Goal: Information Seeking & Learning: Learn about a topic

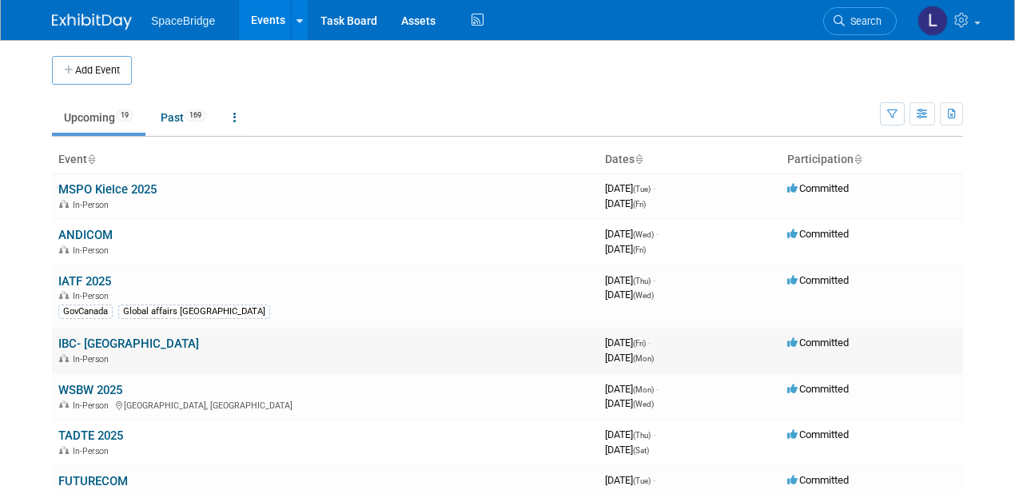
click at [94, 340] on link "IBC- [GEOGRAPHIC_DATA]" at bounding box center [128, 343] width 141 height 14
click at [73, 383] on link "WSBW 2025" at bounding box center [90, 390] width 64 height 14
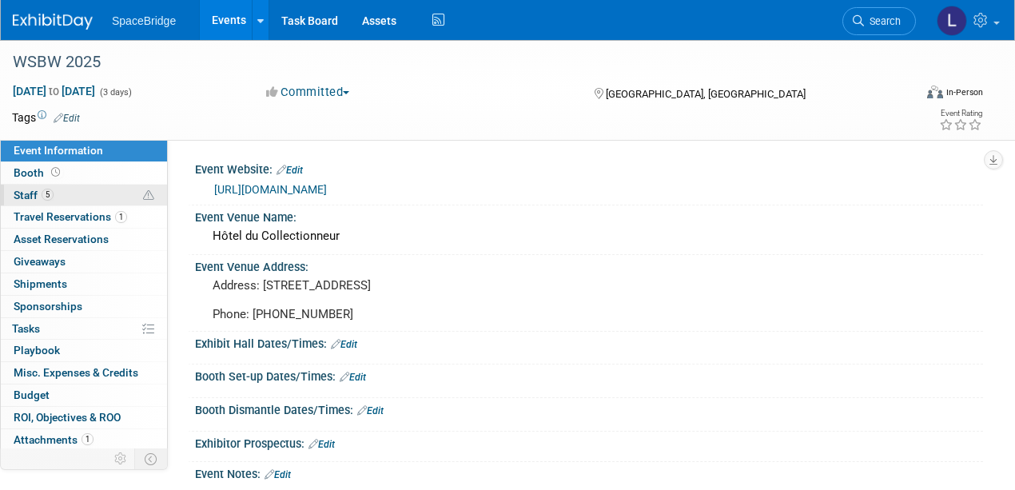
click at [29, 192] on span "Staff 5" at bounding box center [34, 195] width 40 height 13
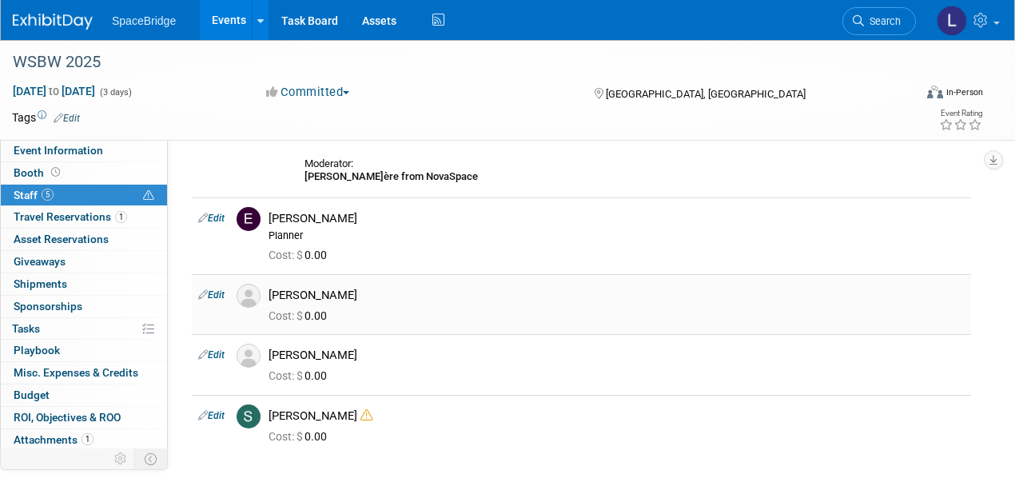
scroll to position [320, 0]
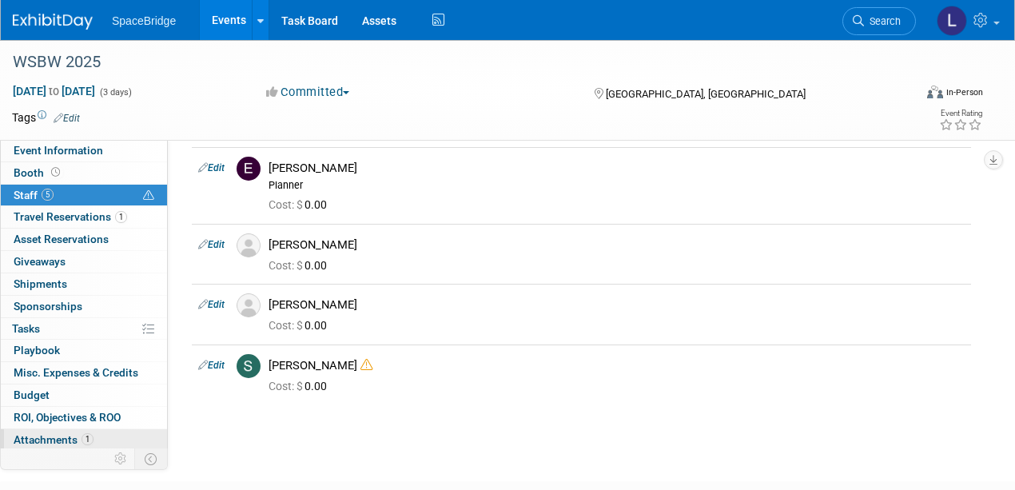
click at [43, 435] on span "Attachments 1" at bounding box center [54, 439] width 80 height 13
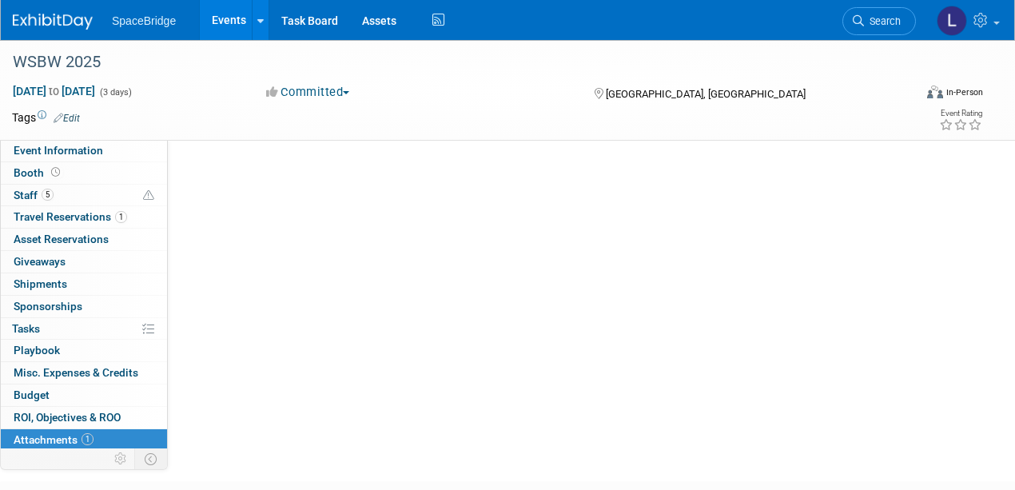
scroll to position [0, 0]
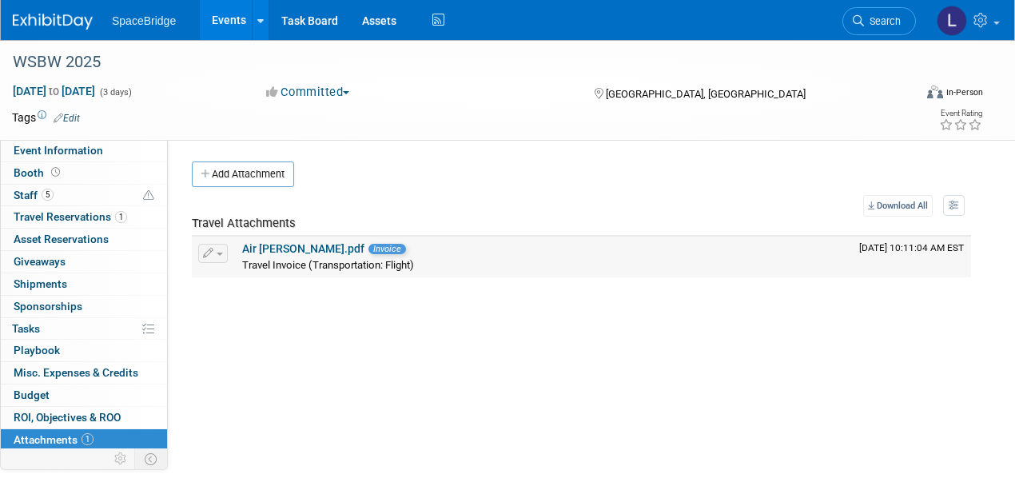
click at [287, 246] on link "Air France_Elizabeth Gelerman.pdf" at bounding box center [303, 248] width 122 height 13
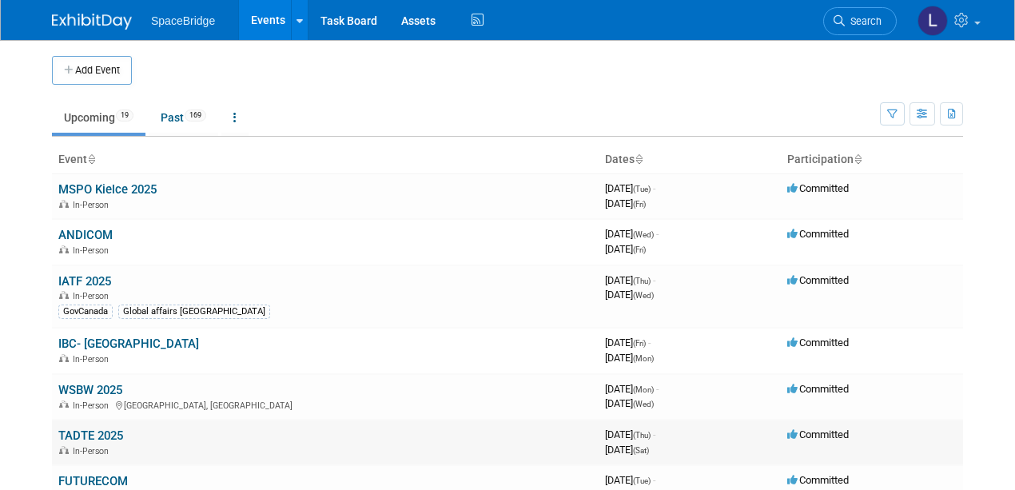
click at [199, 461] on td "TADTE 2025 In-Person" at bounding box center [325, 442] width 546 height 46
click at [177, 115] on link "Past 169" at bounding box center [184, 117] width 70 height 30
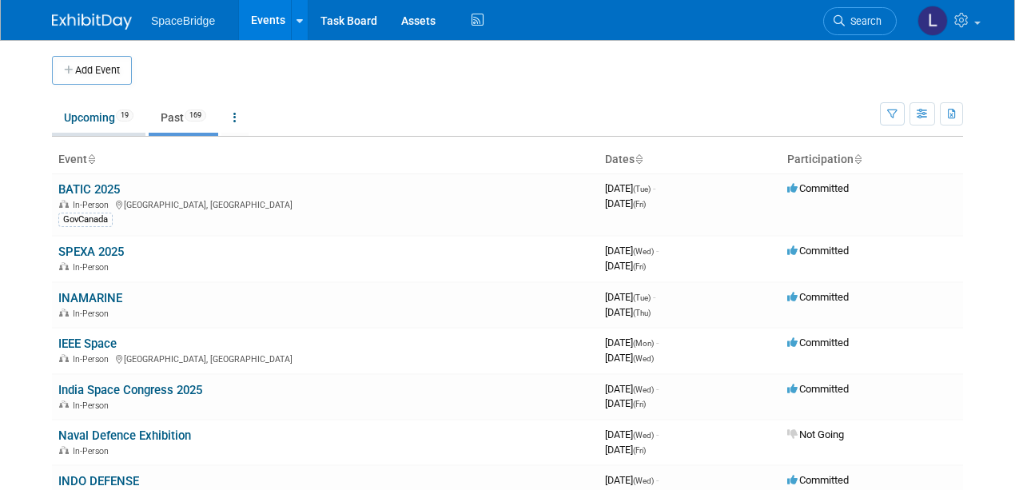
click at [81, 113] on link "Upcoming 19" at bounding box center [98, 117] width 93 height 30
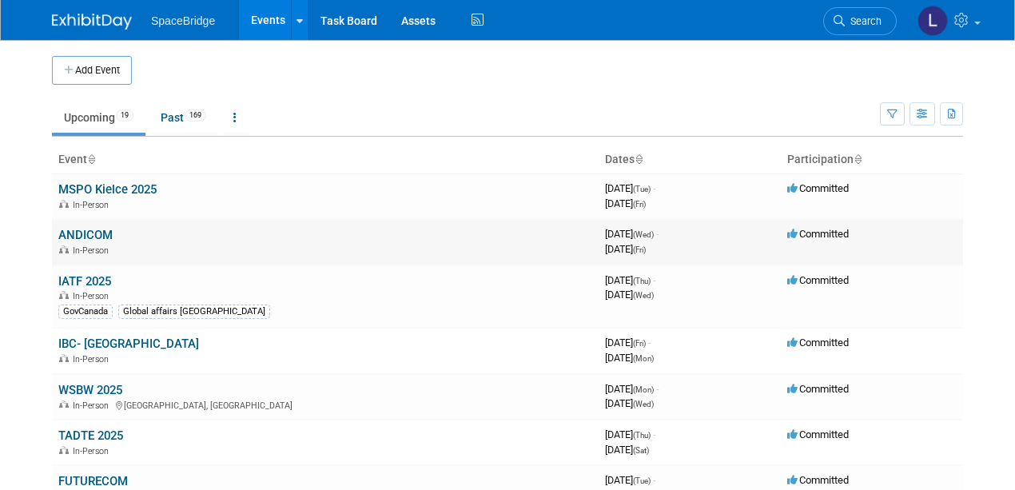
click at [81, 230] on link "ANDICOM" at bounding box center [85, 235] width 54 height 14
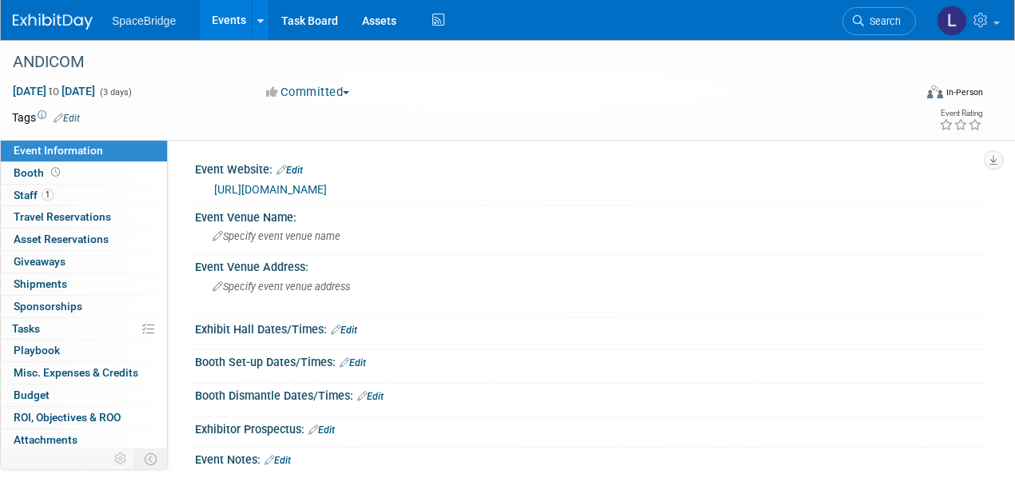
click at [254, 187] on link "[URL][DOMAIN_NAME]" at bounding box center [270, 189] width 113 height 13
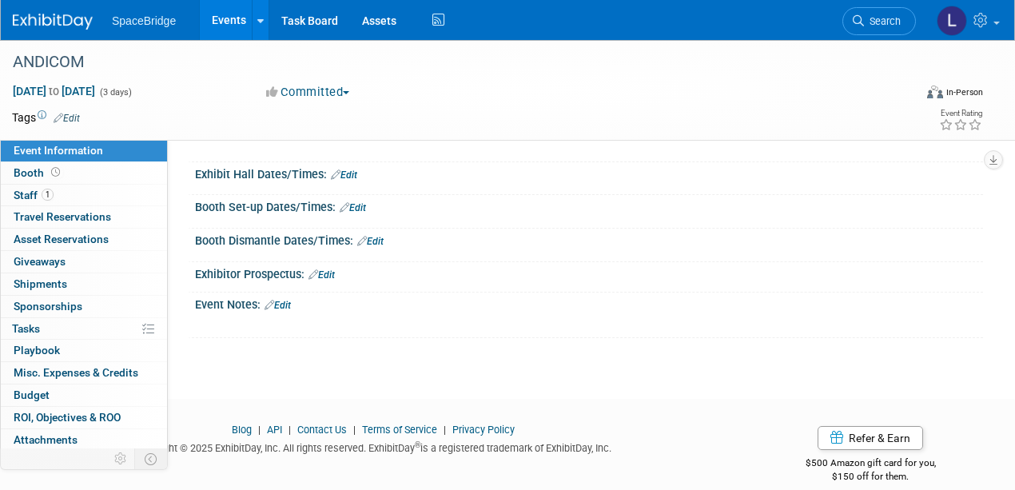
scroll to position [173, 0]
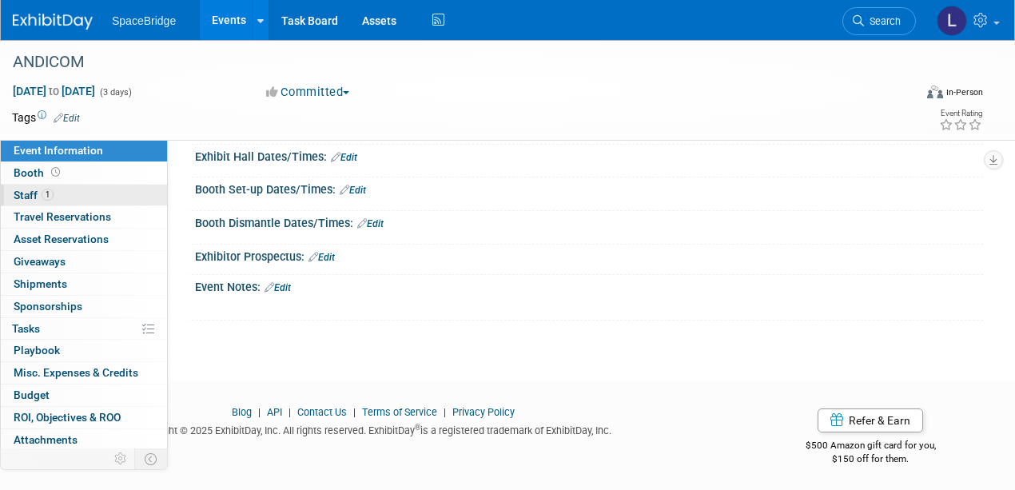
click at [24, 189] on span "Staff 1" at bounding box center [34, 195] width 40 height 13
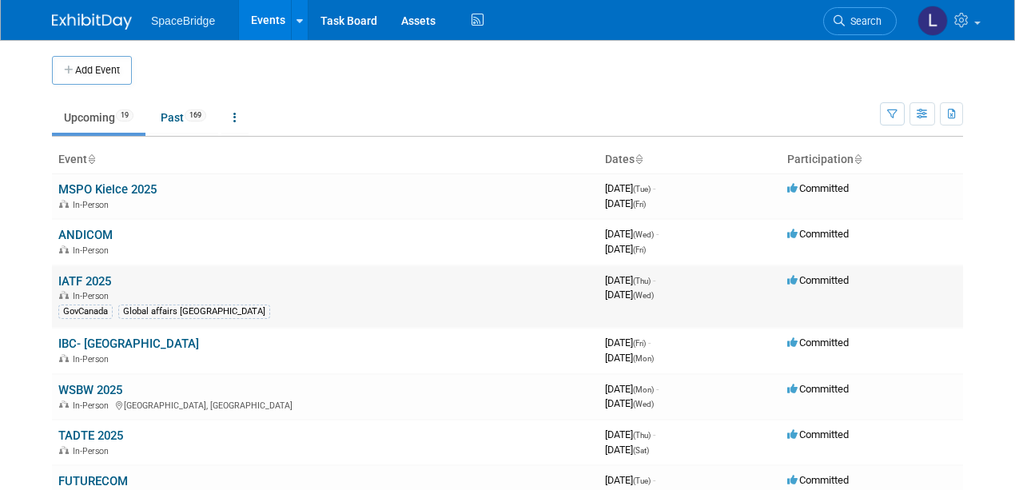
click at [88, 277] on link "IATF 2025" at bounding box center [84, 281] width 53 height 14
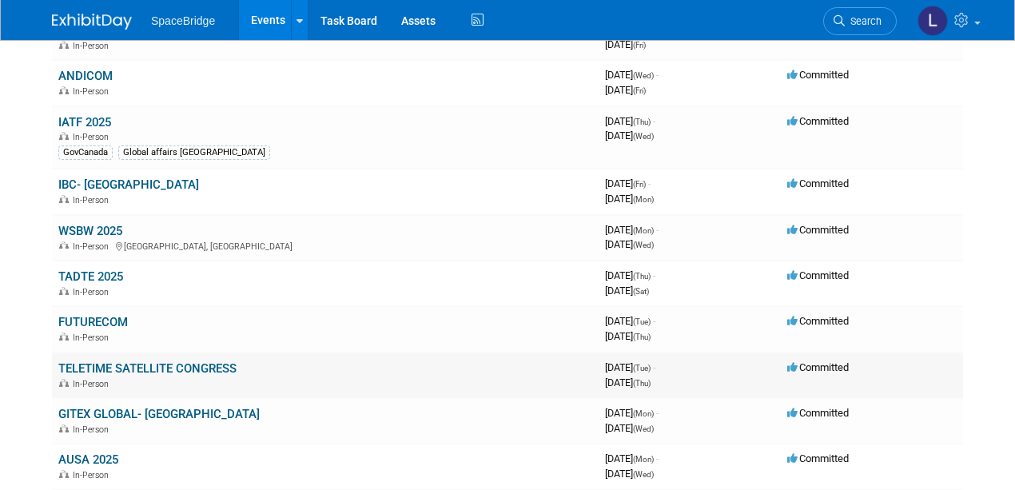
scroll to position [160, 0]
click at [149, 363] on link "TELETIME SATELLITE CONGRESS" at bounding box center [147, 367] width 178 height 14
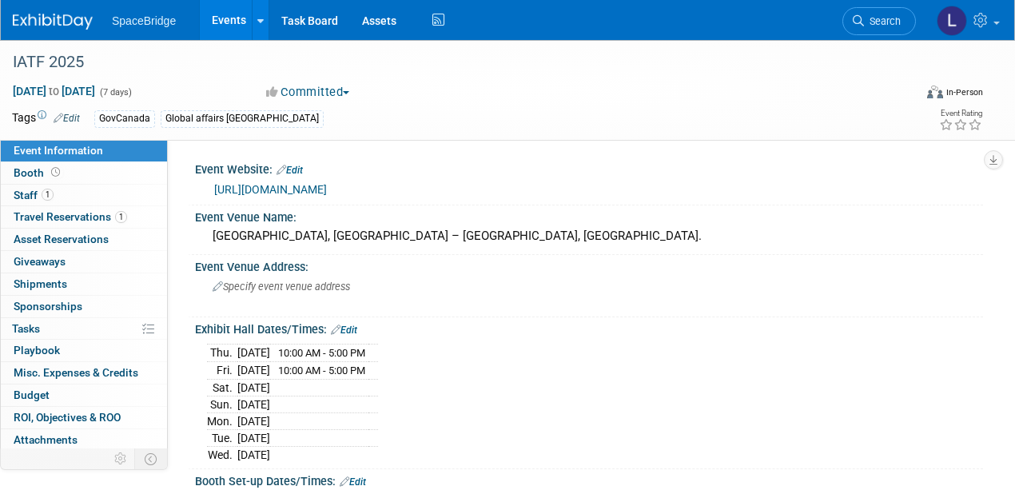
click at [286, 187] on link "[URL][DOMAIN_NAME]" at bounding box center [270, 189] width 113 height 13
click at [26, 192] on span "Staff 1" at bounding box center [34, 195] width 40 height 13
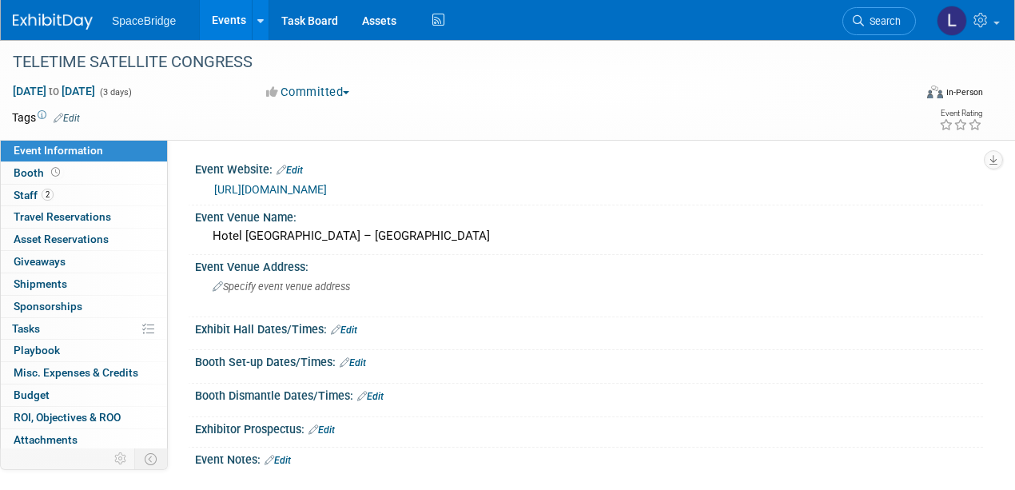
click at [327, 184] on link "https://teletime.com.br/category/teletime/page/2025/" at bounding box center [270, 189] width 113 height 13
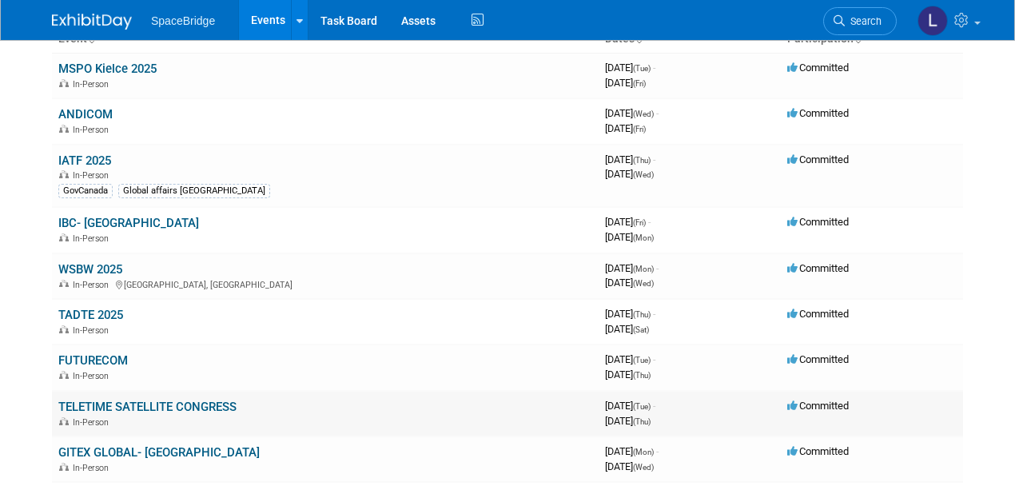
scroll to position [160, 0]
